Goal: Navigation & Orientation: Find specific page/section

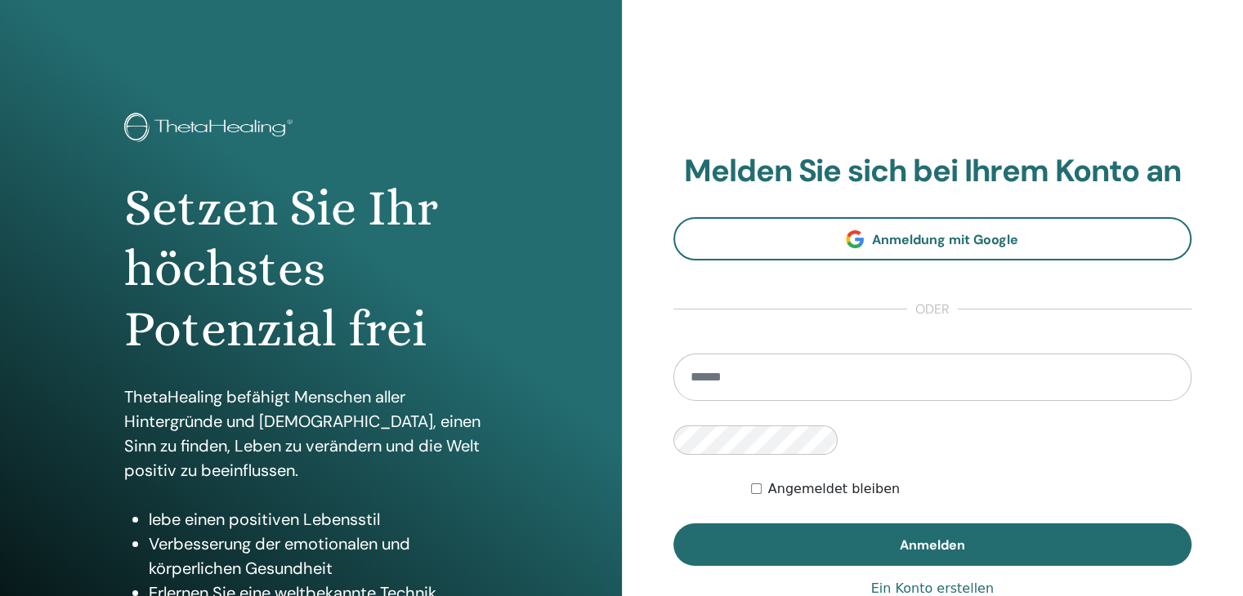
click at [695, 401] on input "email" at bounding box center [932, 377] width 519 height 47
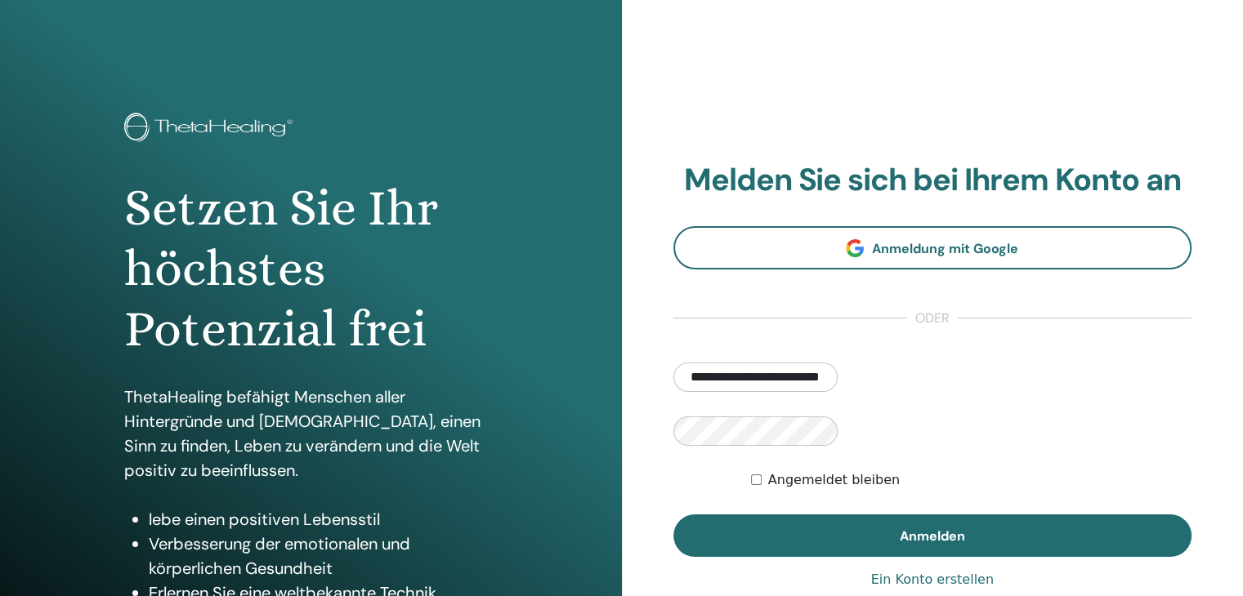
type input "**********"
click at [673, 515] on button "Anmelden" at bounding box center [932, 536] width 519 height 42
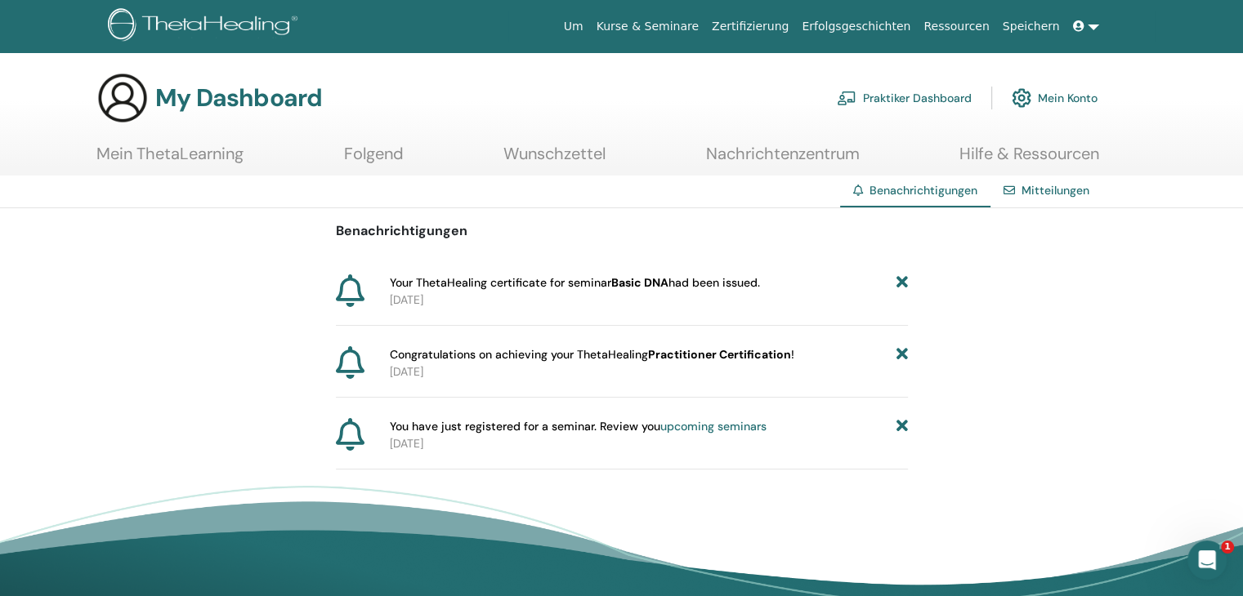
click at [344, 435] on icon at bounding box center [350, 434] width 29 height 33
click at [704, 426] on link "upcoming seminars" at bounding box center [713, 426] width 106 height 15
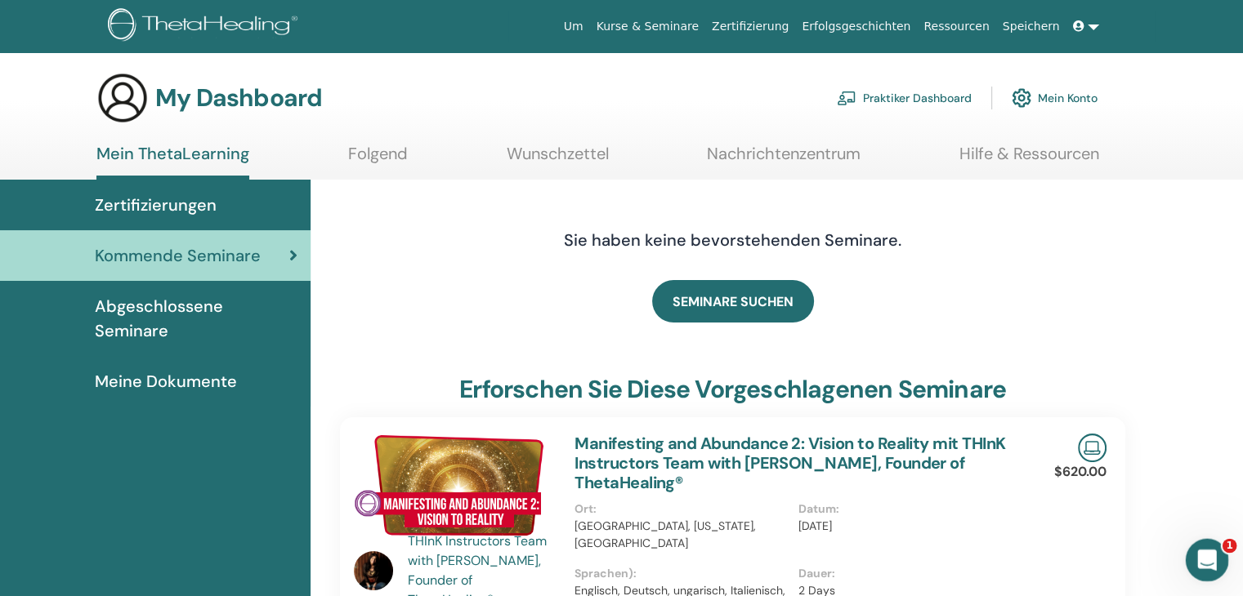
click at [1204, 550] on icon "Intercom-Nachrichtendienst öffnen" at bounding box center [1204, 558] width 27 height 27
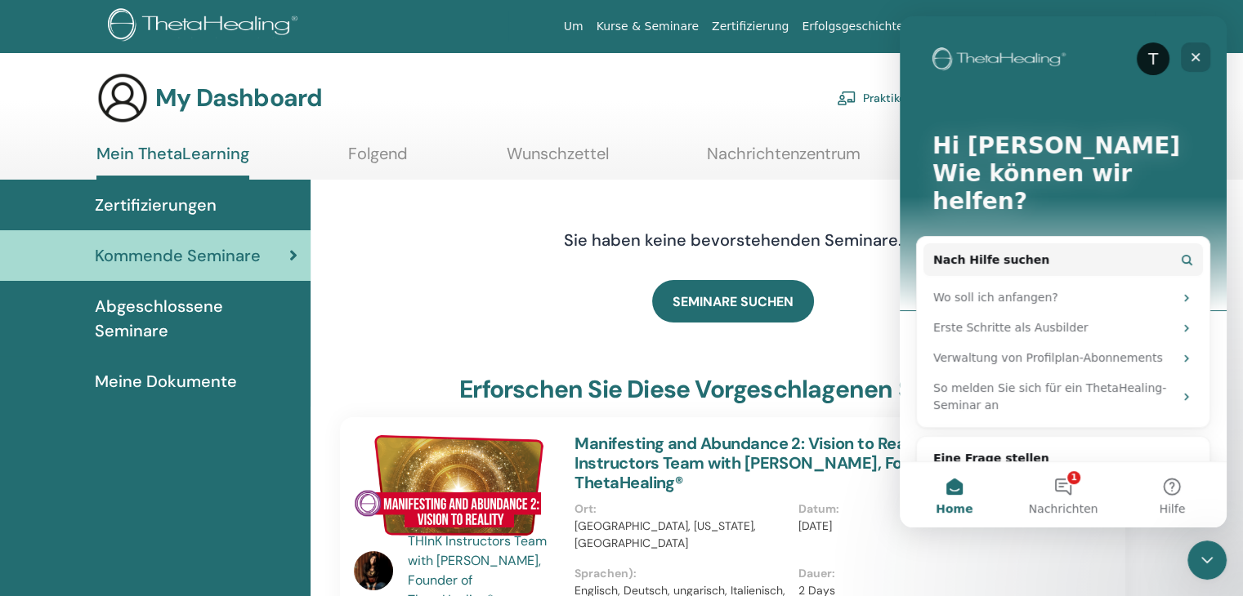
click at [1193, 51] on icon "Schließen" at bounding box center [1195, 57] width 13 height 13
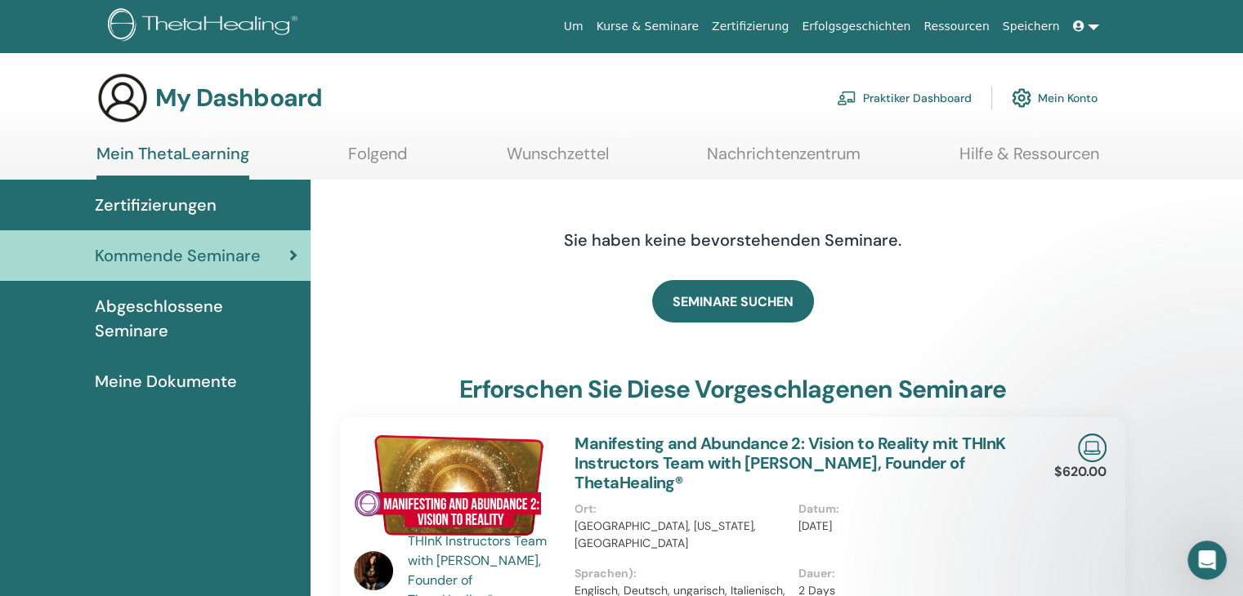
click at [230, 301] on span "Abgeschlossene Seminare" at bounding box center [196, 318] width 203 height 49
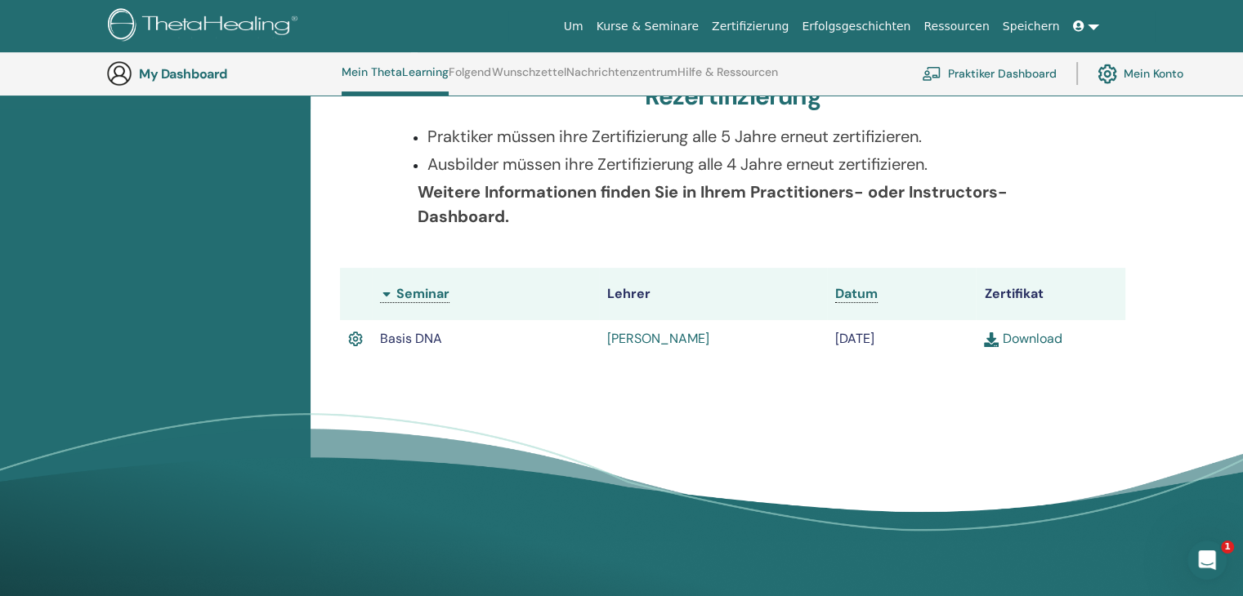
scroll to position [369, 0]
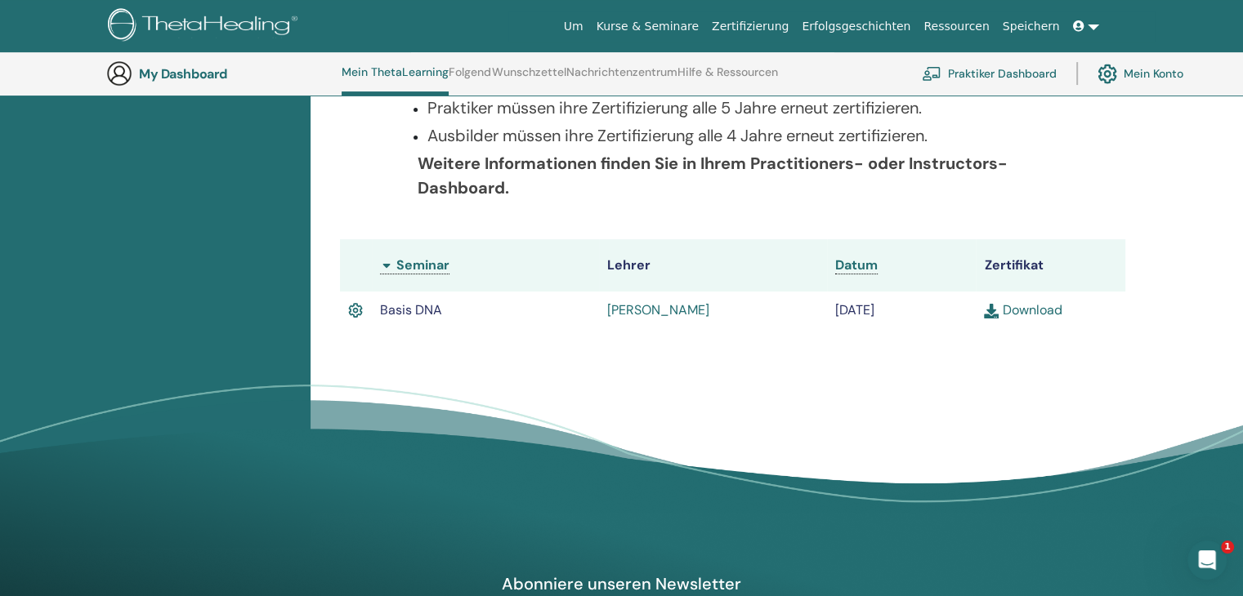
click at [705, 25] on link "Kurse & Seminare" at bounding box center [647, 26] width 115 height 30
